Goal: Transaction & Acquisition: Purchase product/service

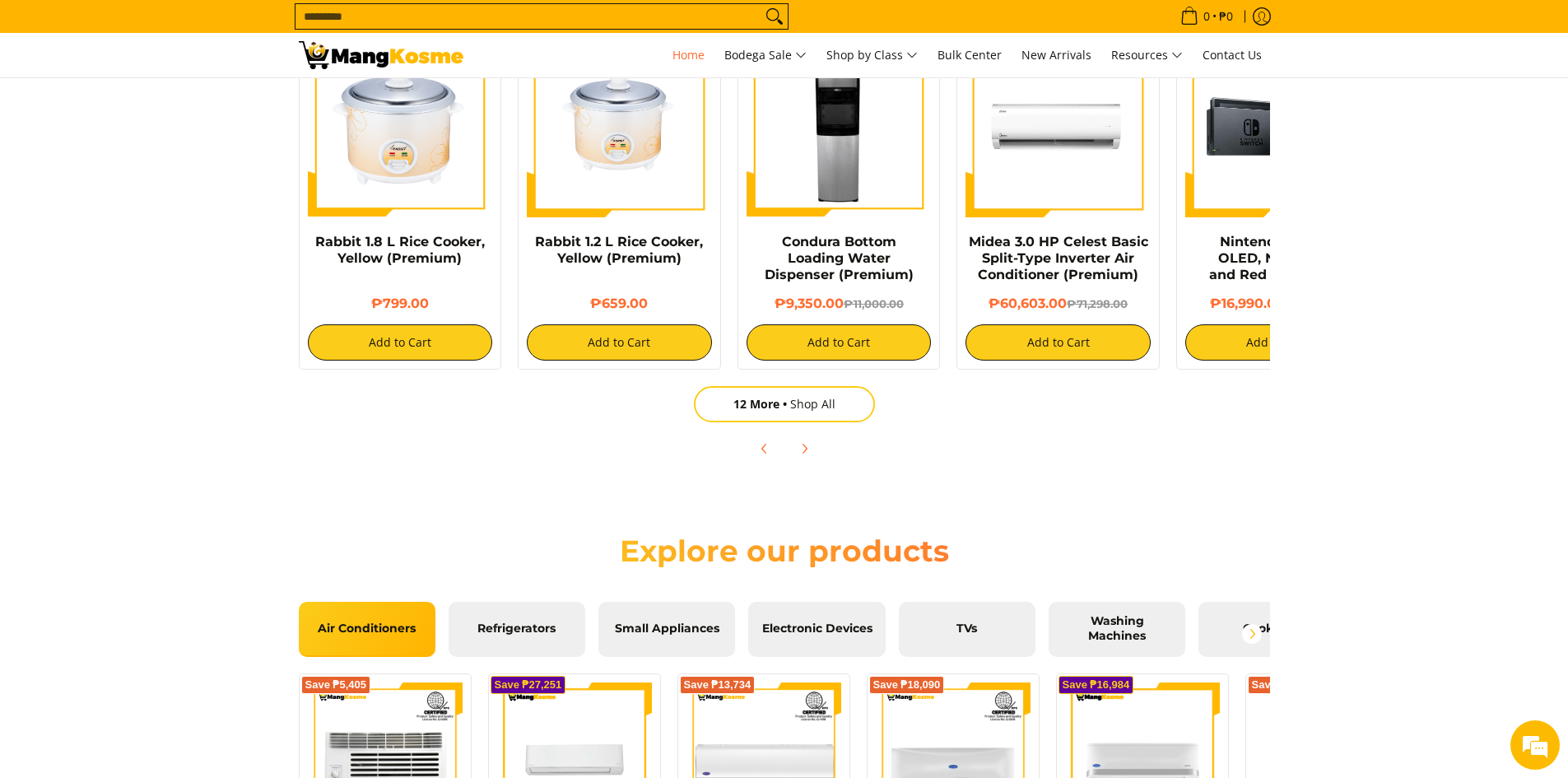
scroll to position [0, 654]
click at [794, 442] on button "Next" at bounding box center [804, 449] width 37 height 37
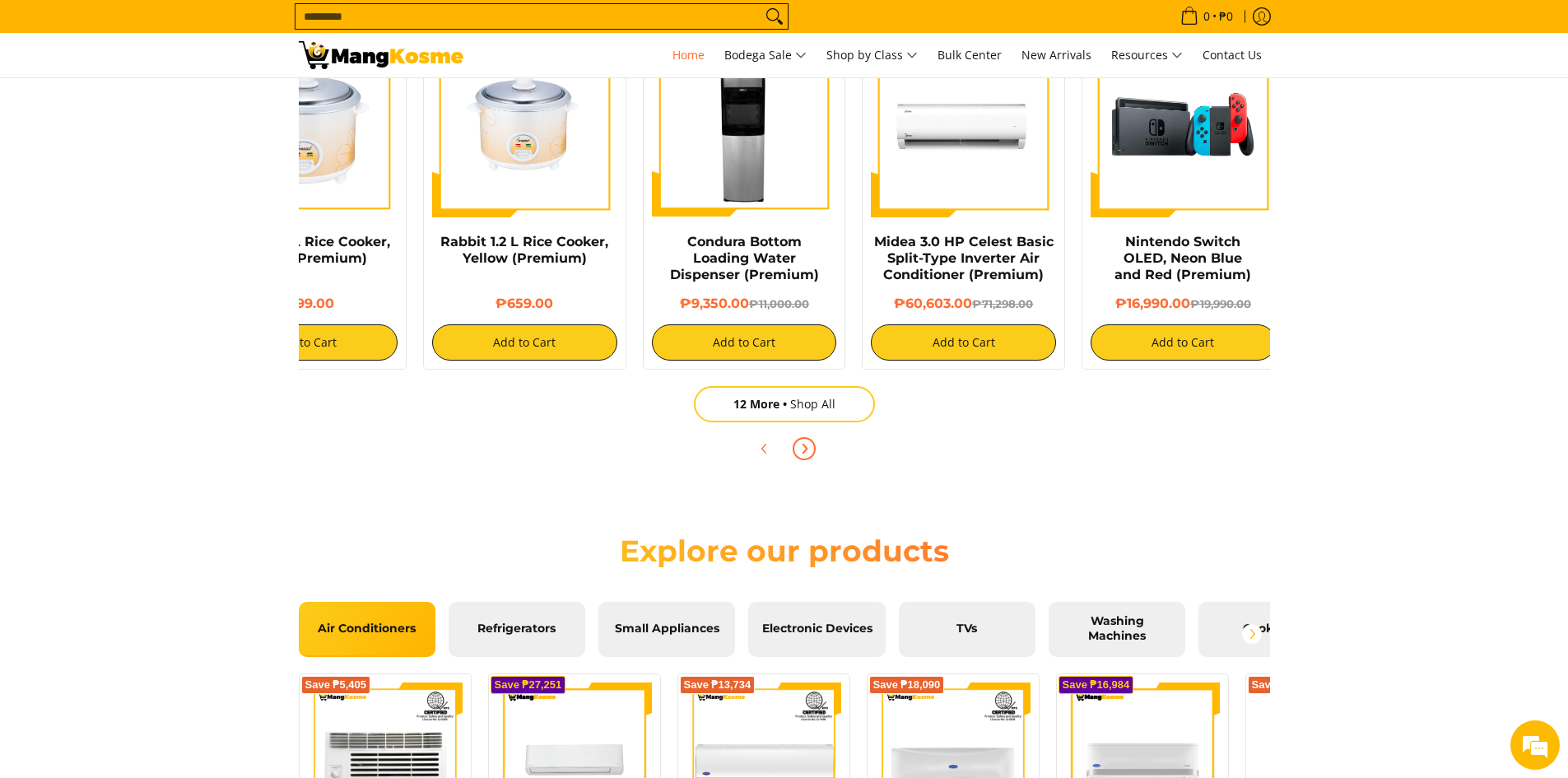
scroll to position [0, 329]
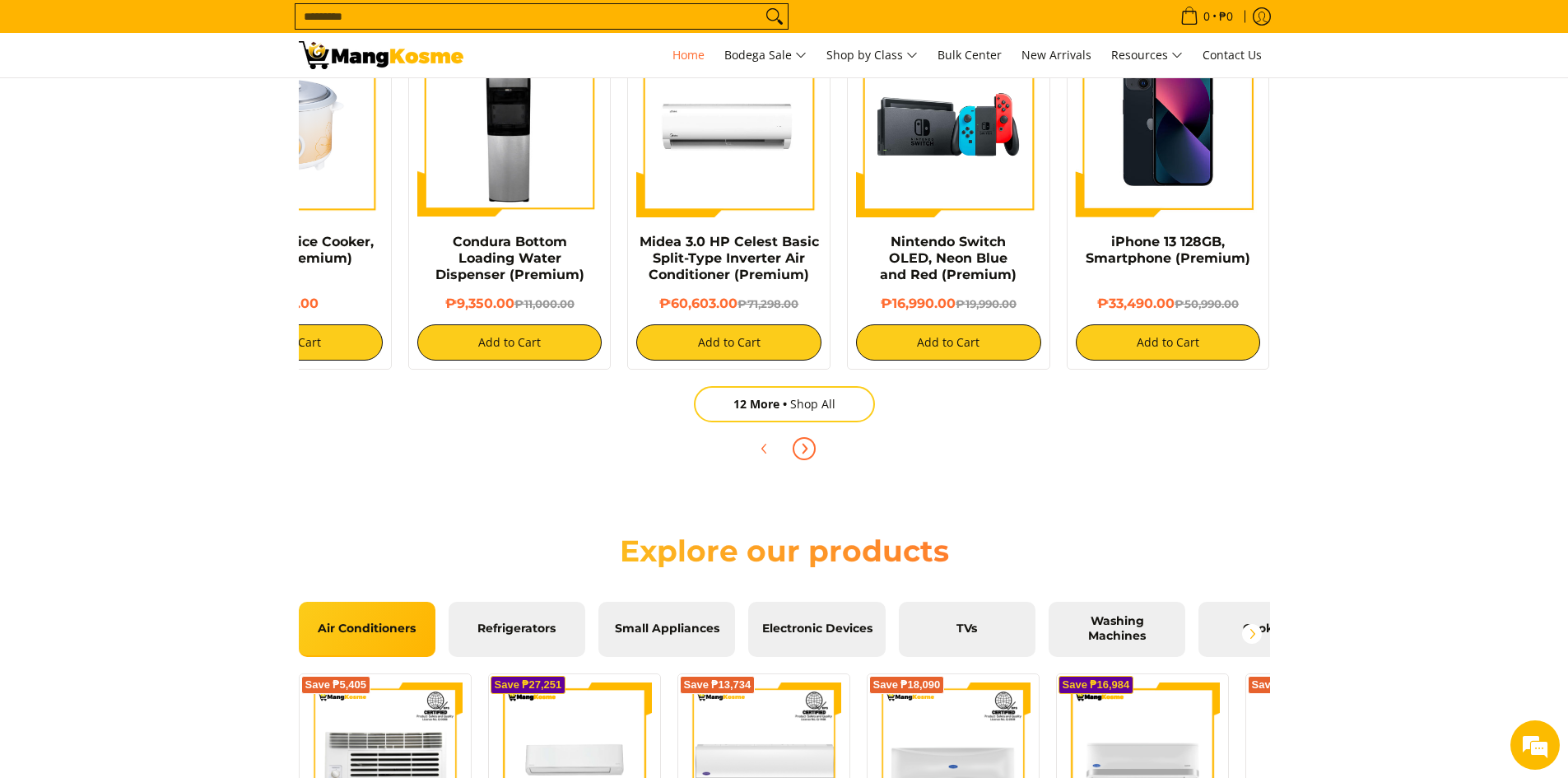
click at [794, 442] on button "Next" at bounding box center [804, 449] width 37 height 37
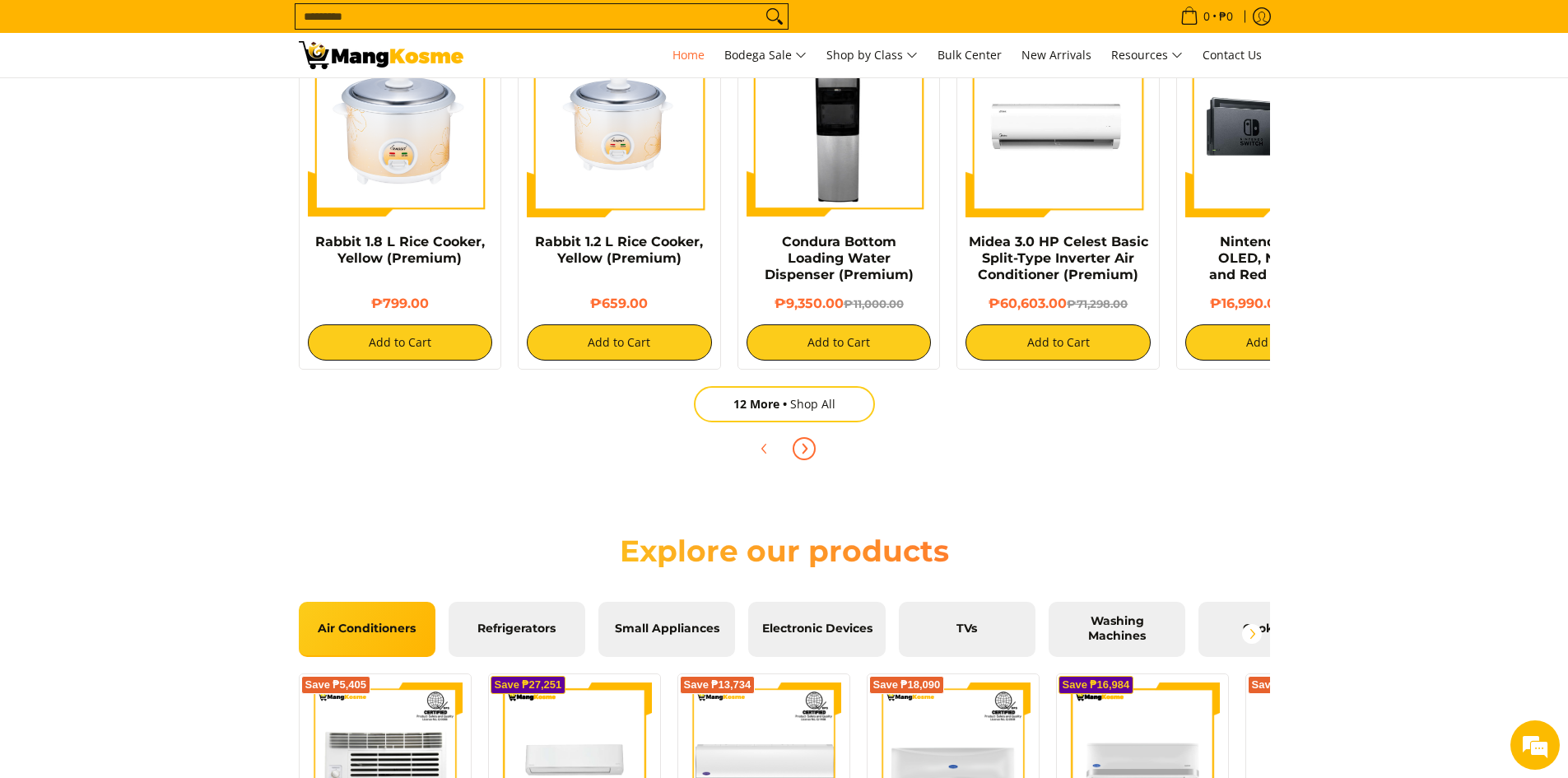
click at [794, 442] on button "Next" at bounding box center [804, 449] width 37 height 37
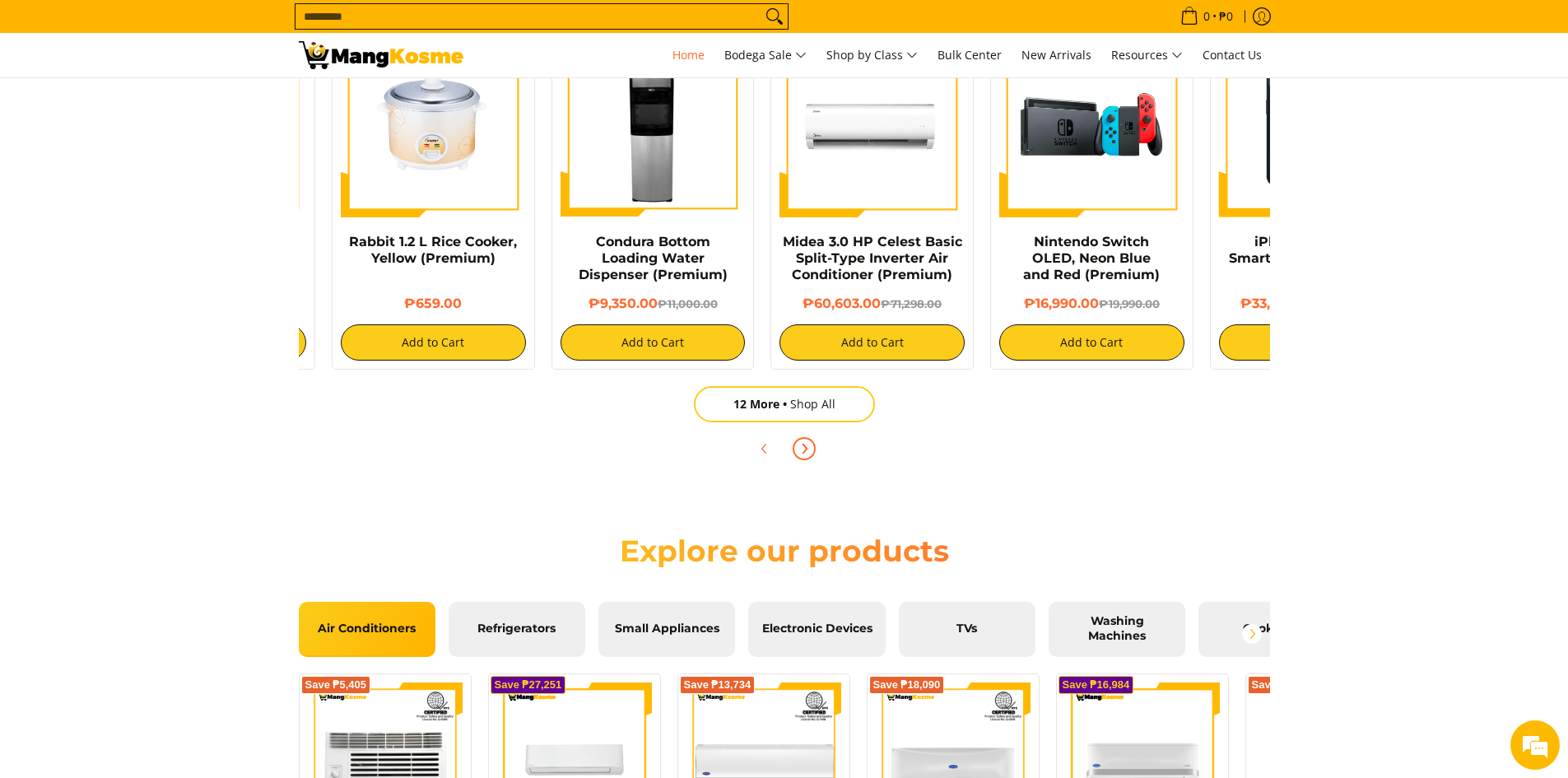
scroll to position [0, 329]
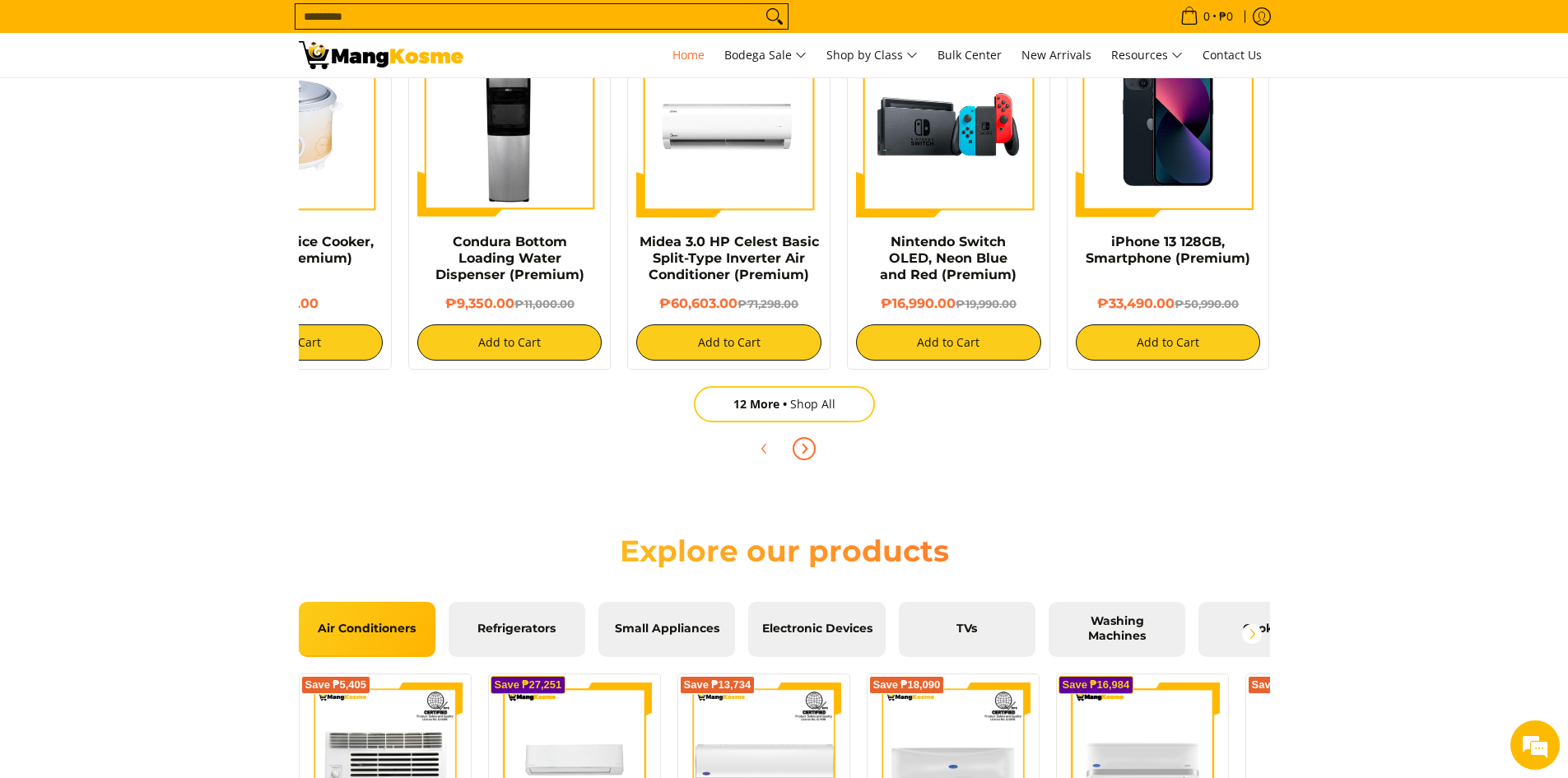
click at [798, 442] on icon "Next" at bounding box center [804, 448] width 13 height 13
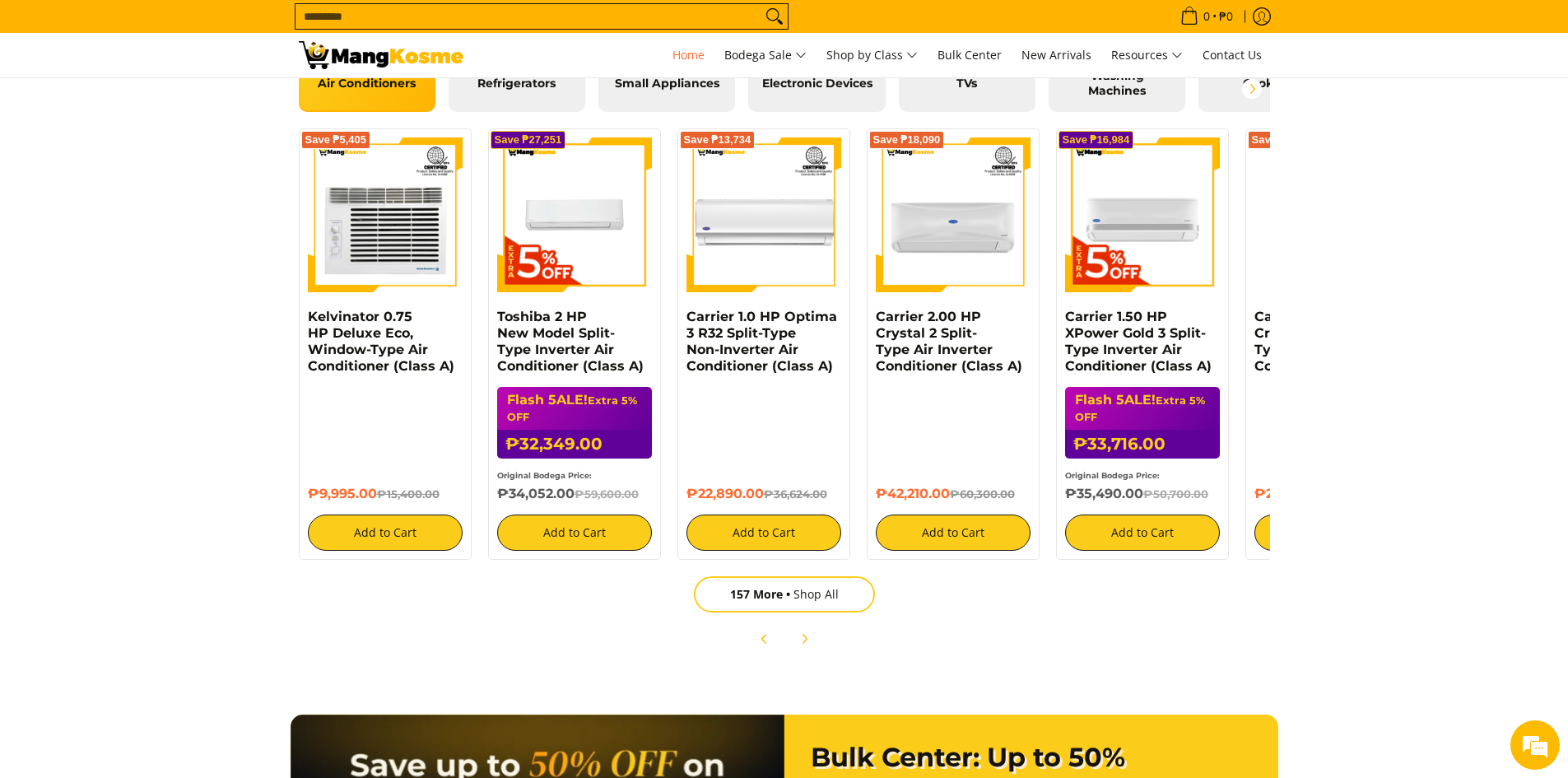
scroll to position [1985, 0]
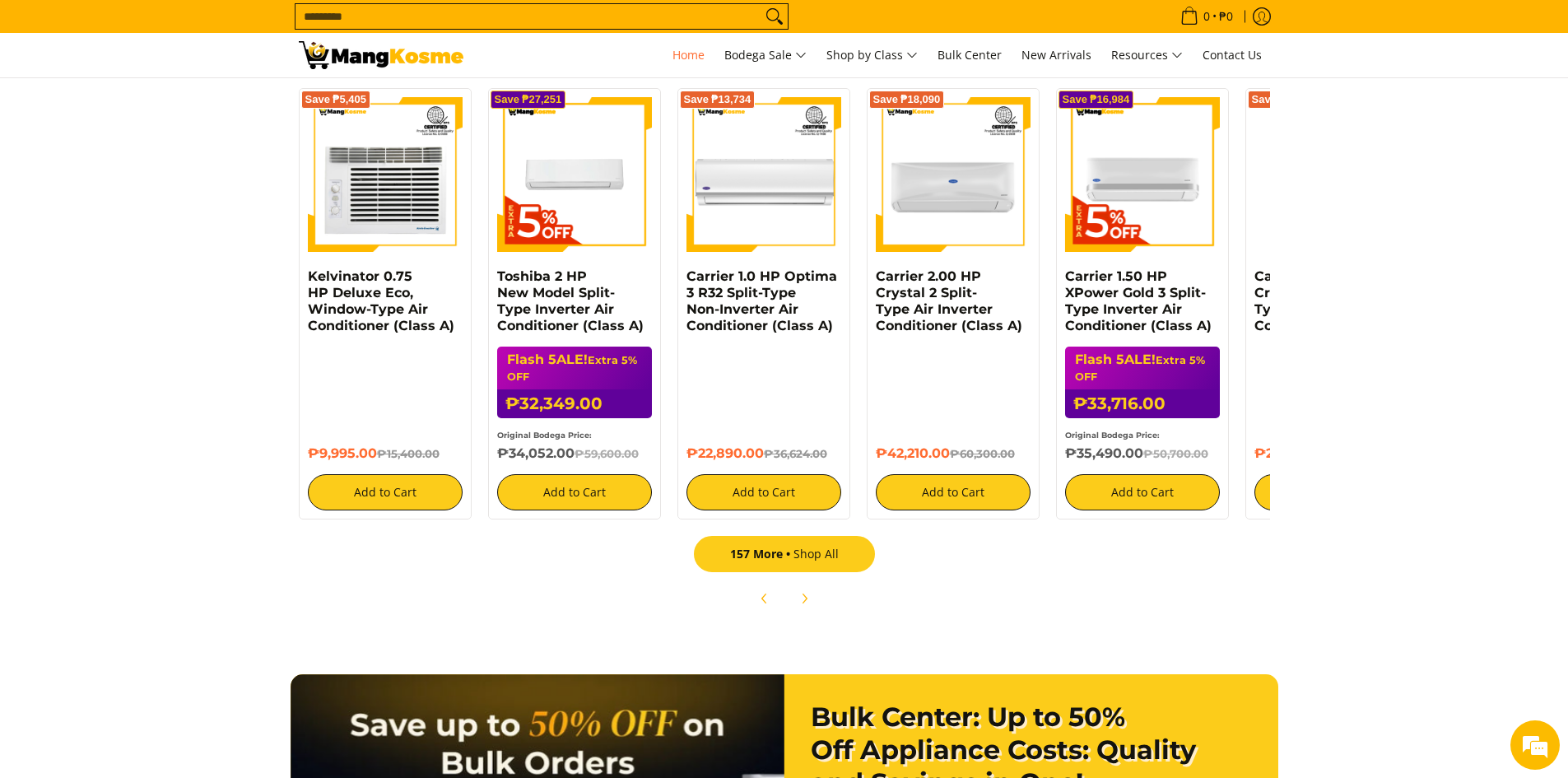
click at [795, 558] on link "157 More Shop All" at bounding box center [784, 554] width 181 height 37
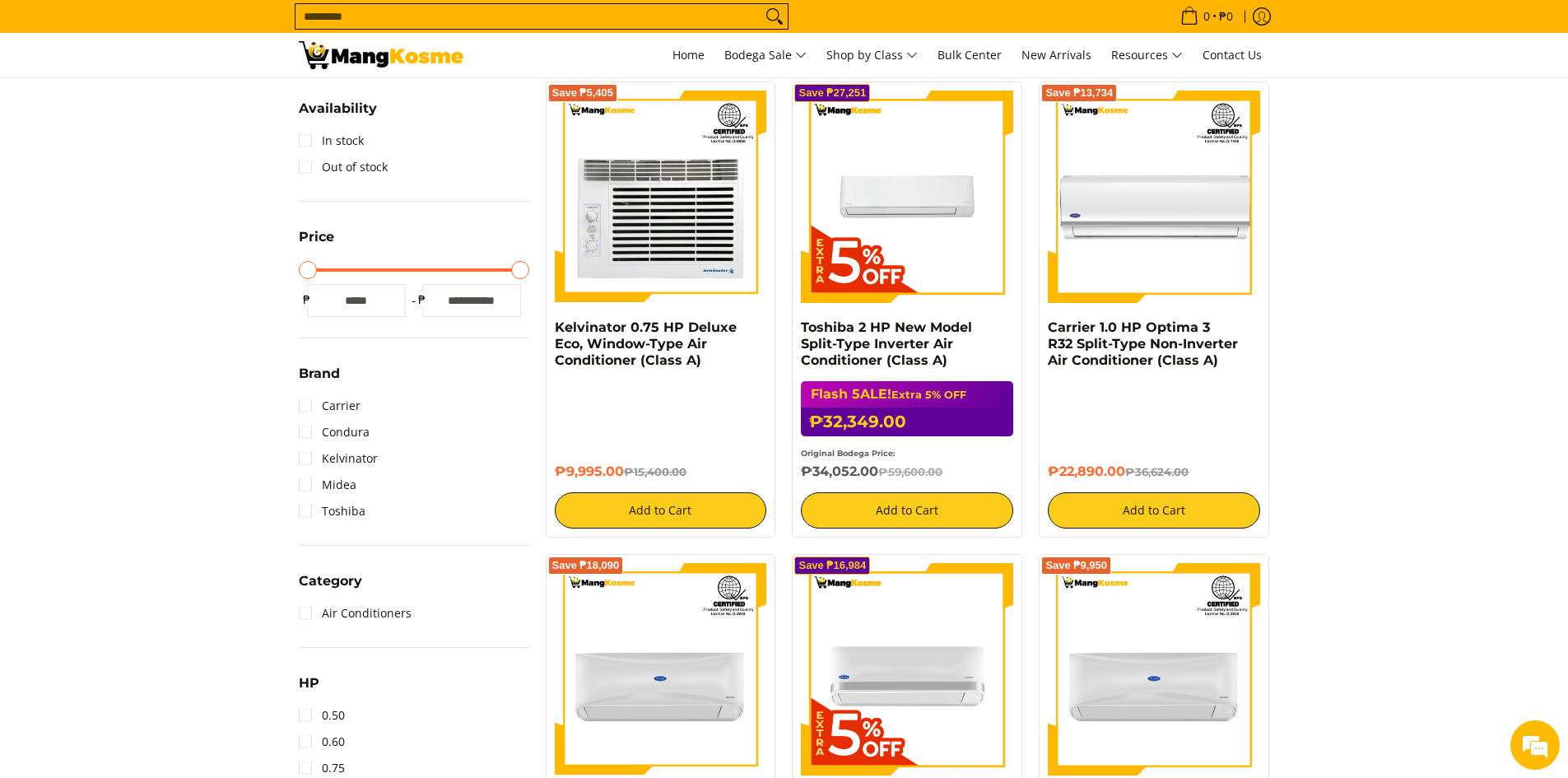
scroll to position [83, 0]
